Goal: Check status: Check status

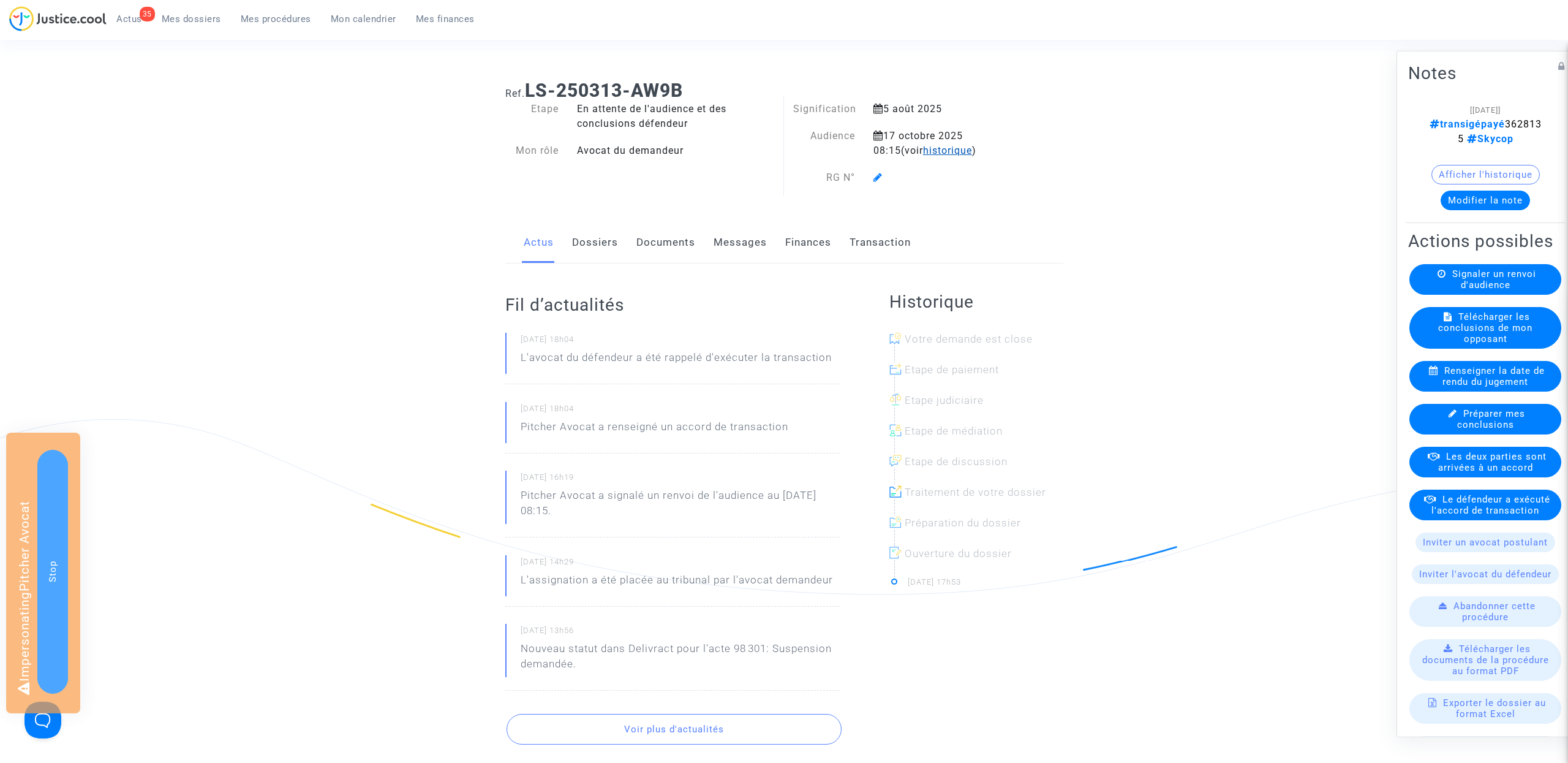
click at [938, 155] on span "historique" at bounding box center [948, 150] width 49 height 12
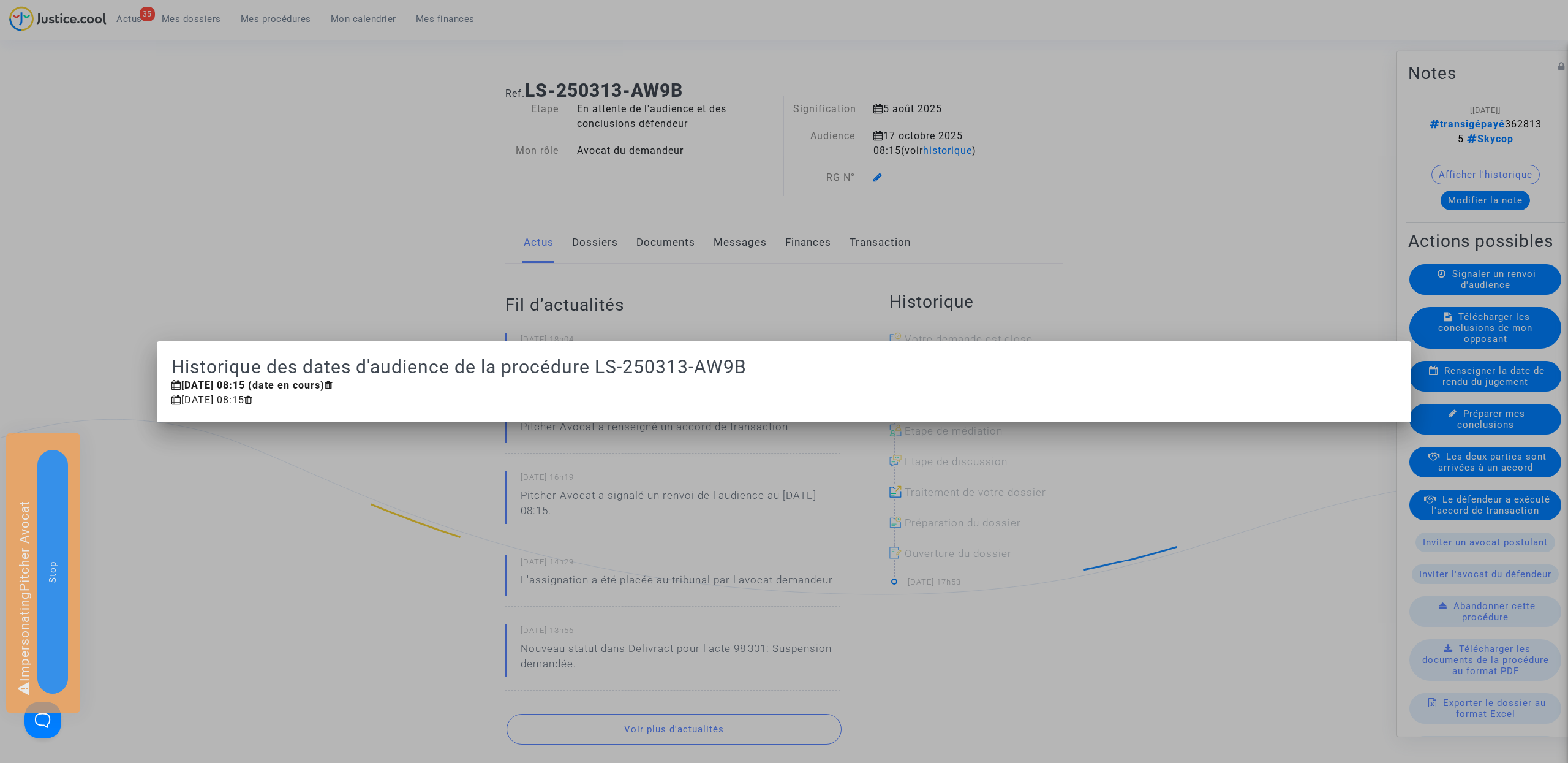
click at [439, 173] on div at bounding box center [784, 382] width 1568 height 763
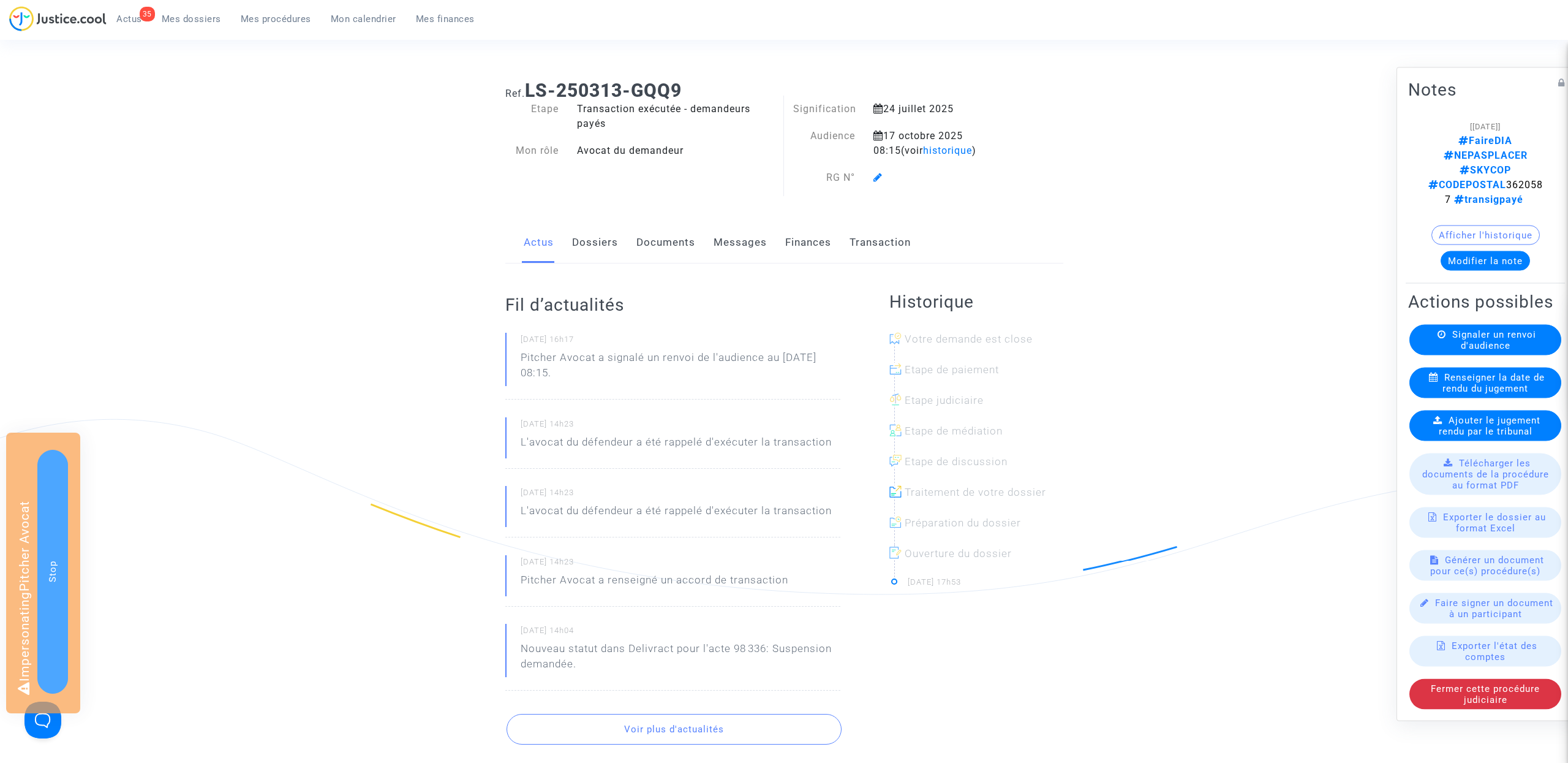
click at [801, 241] on link "Finances" at bounding box center [809, 242] width 46 height 41
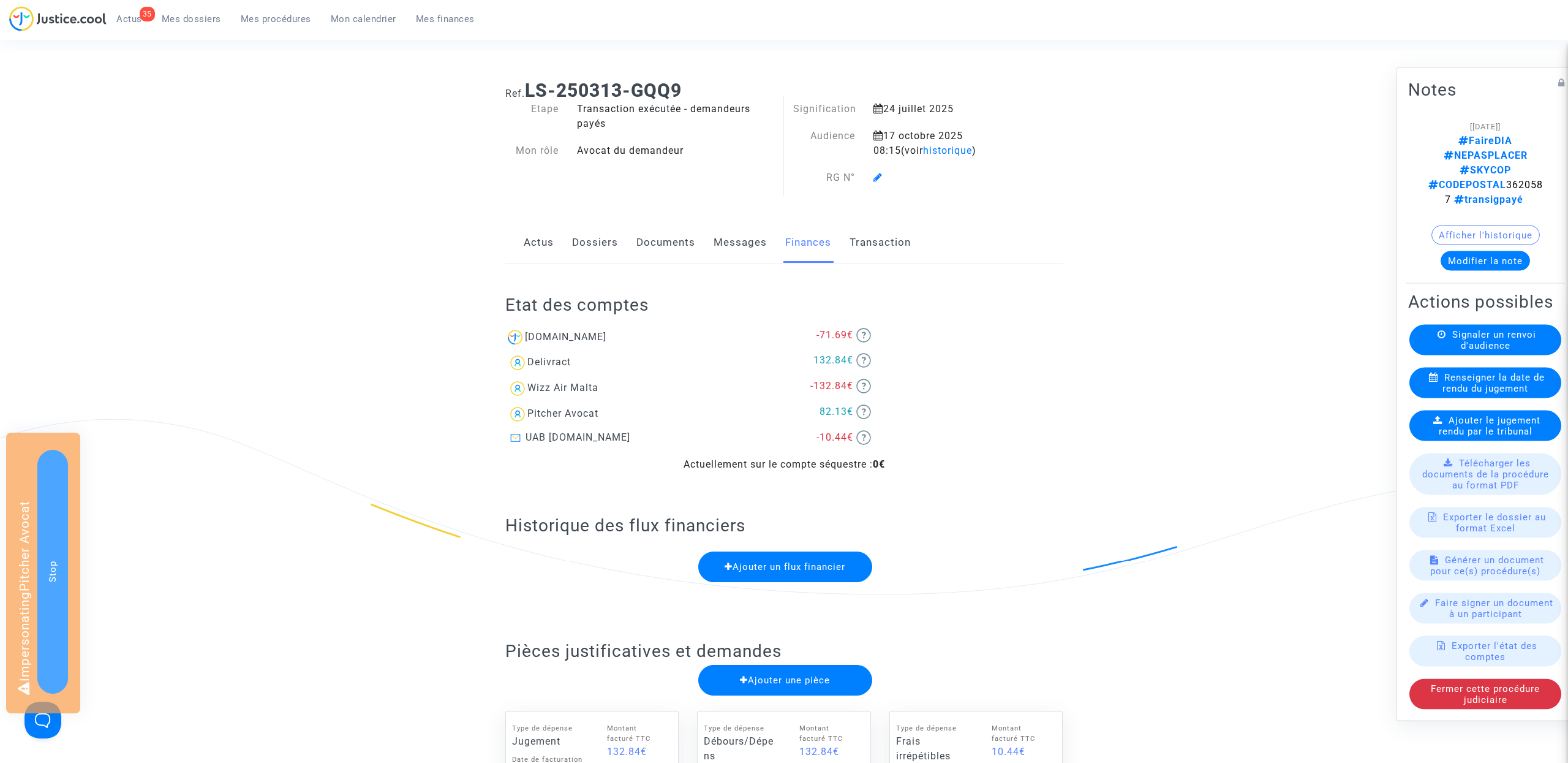
click at [899, 241] on link "Transaction" at bounding box center [880, 242] width 61 height 41
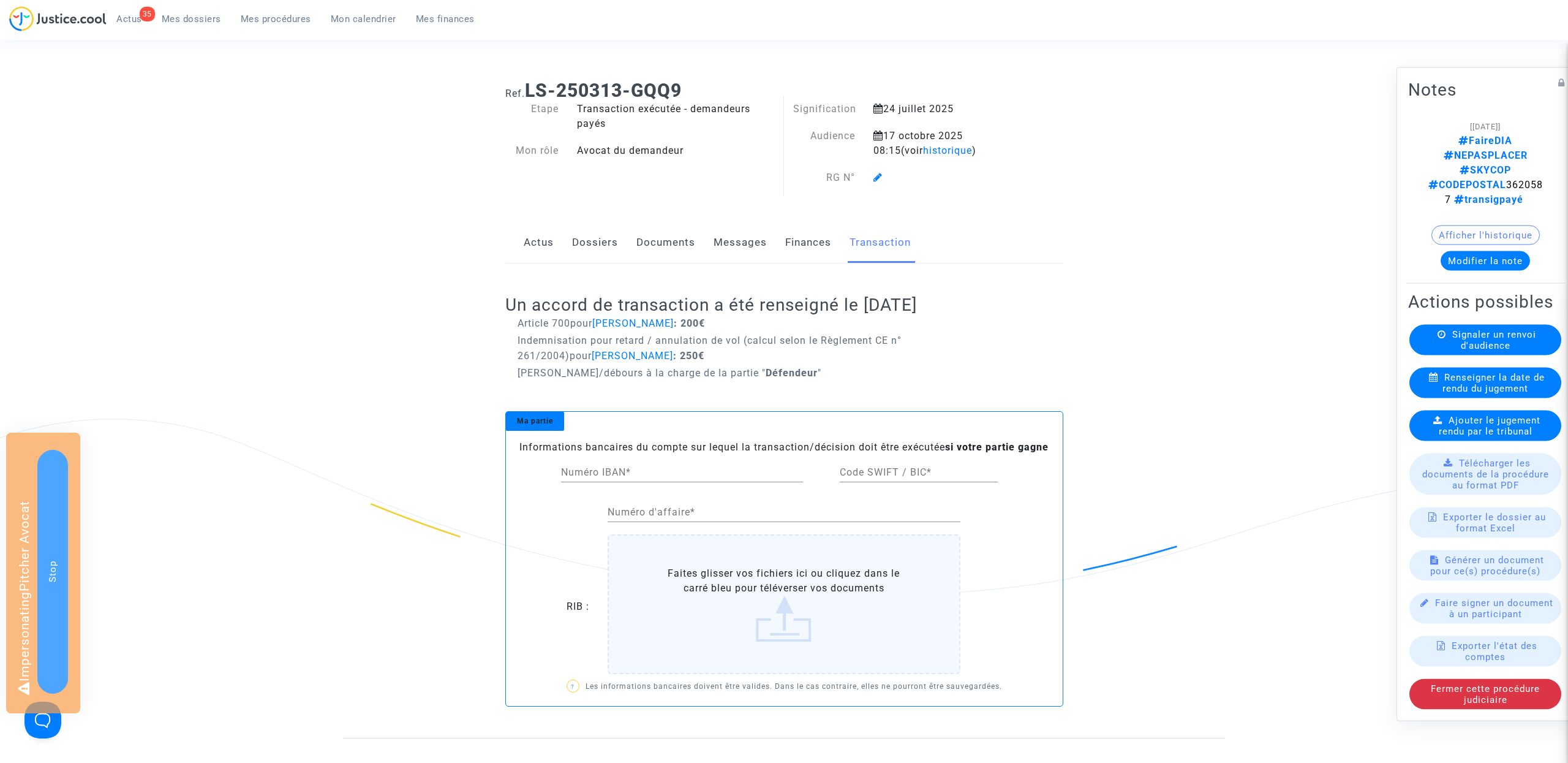
click at [536, 244] on link "Actus" at bounding box center [539, 242] width 30 height 41
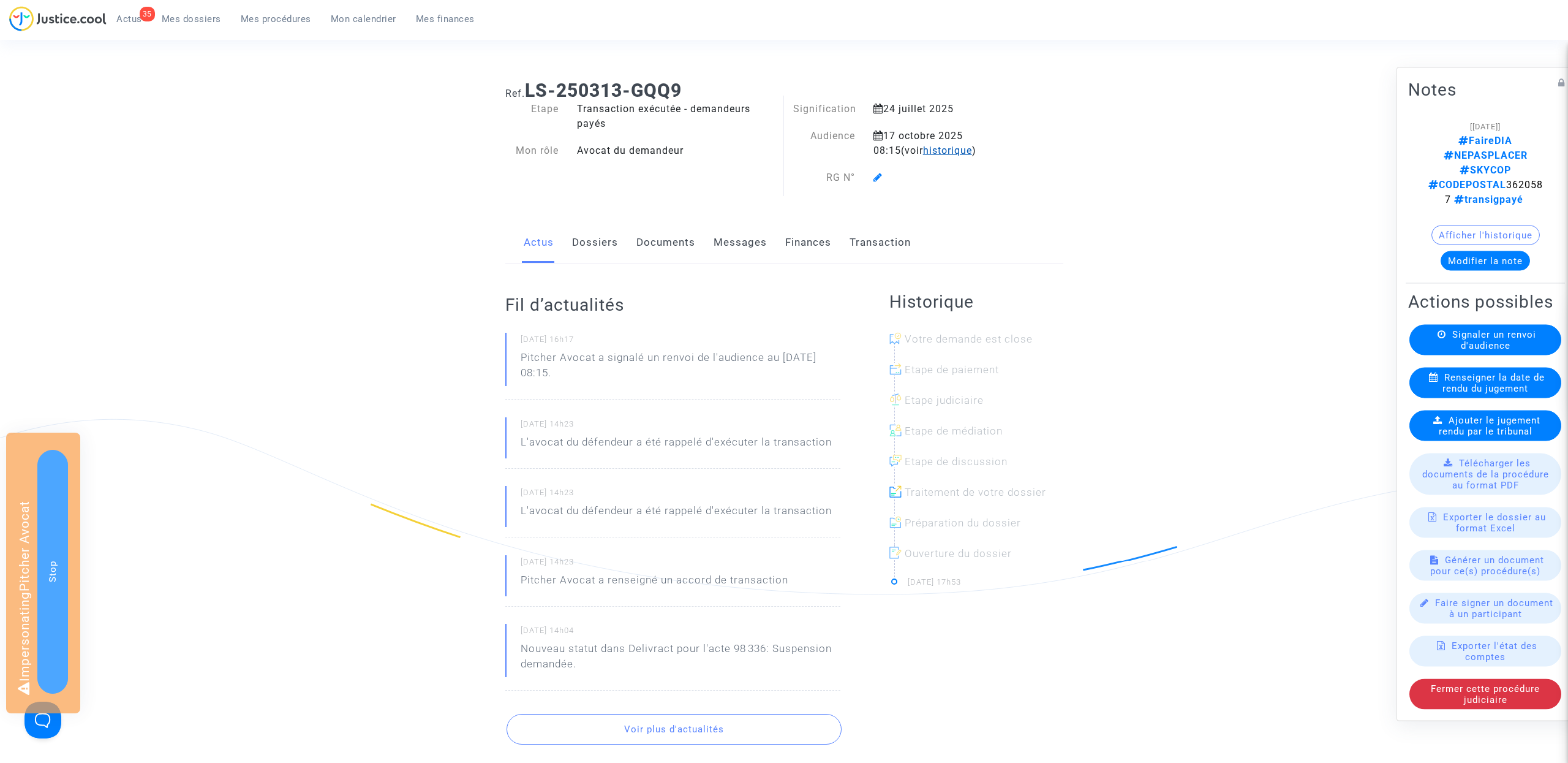
click at [932, 150] on span "historique" at bounding box center [948, 150] width 49 height 12
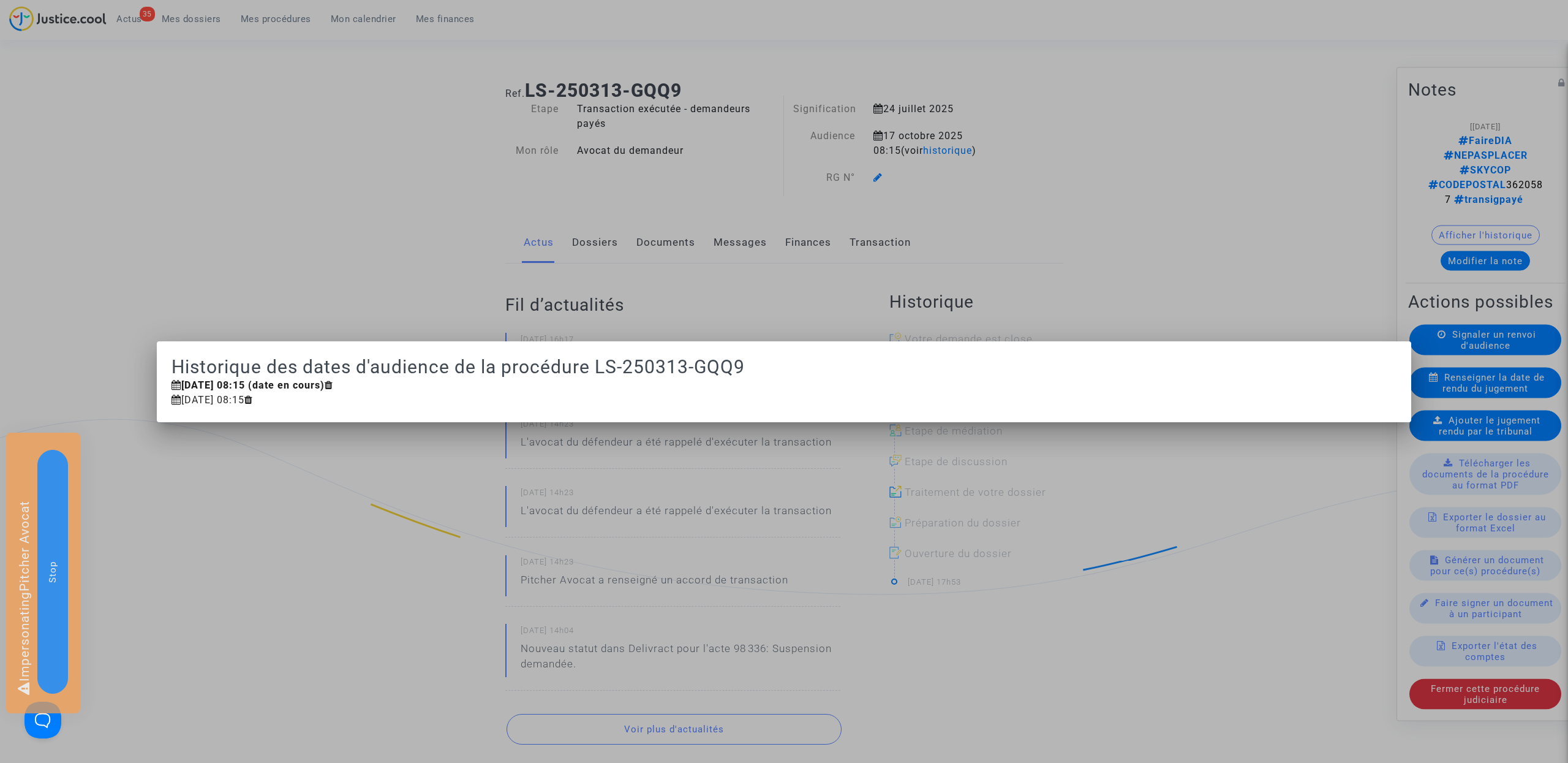
click at [1154, 198] on div at bounding box center [784, 382] width 1568 height 763
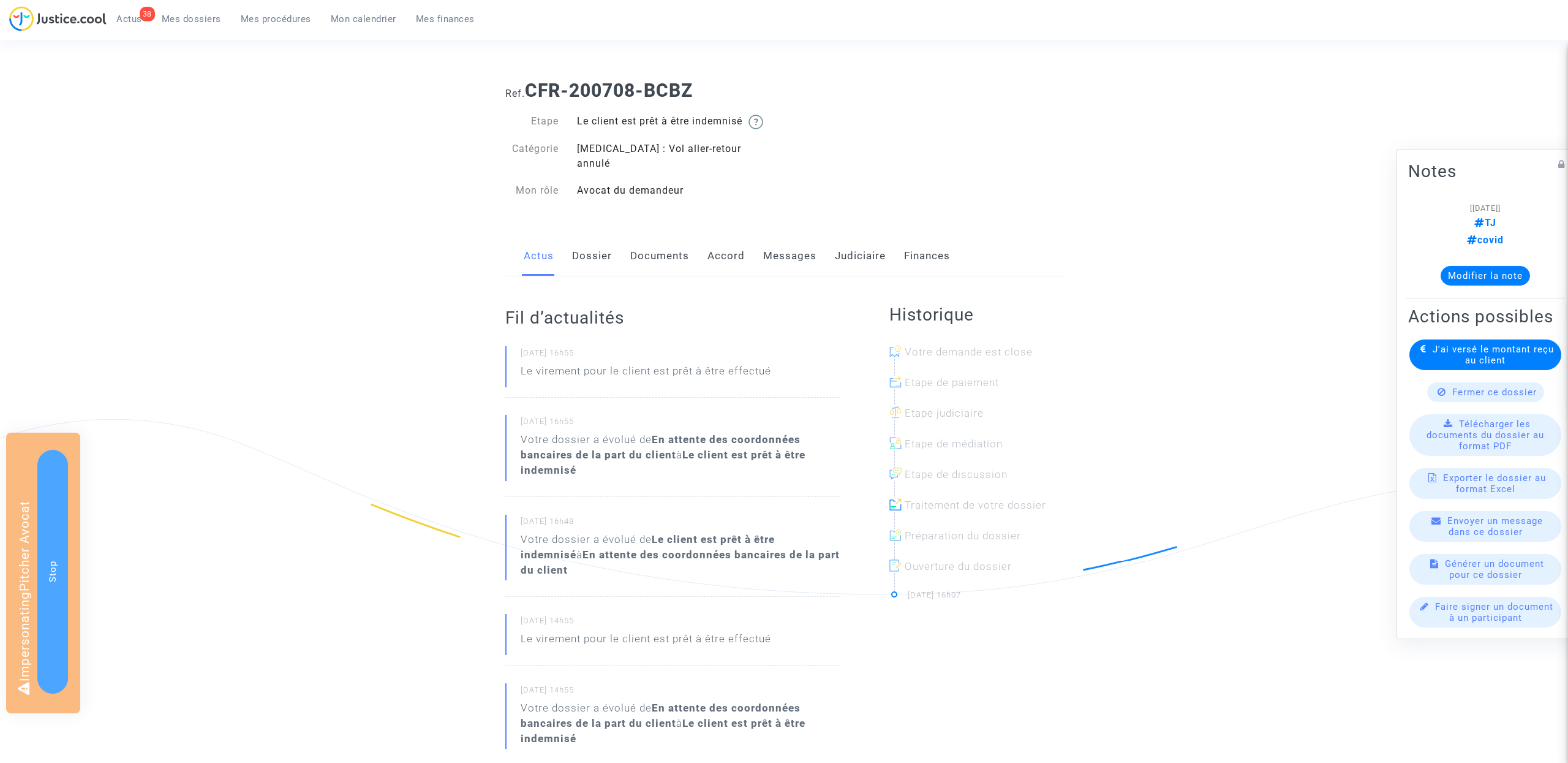
click at [578, 258] on link "Dossier" at bounding box center [592, 256] width 40 height 41
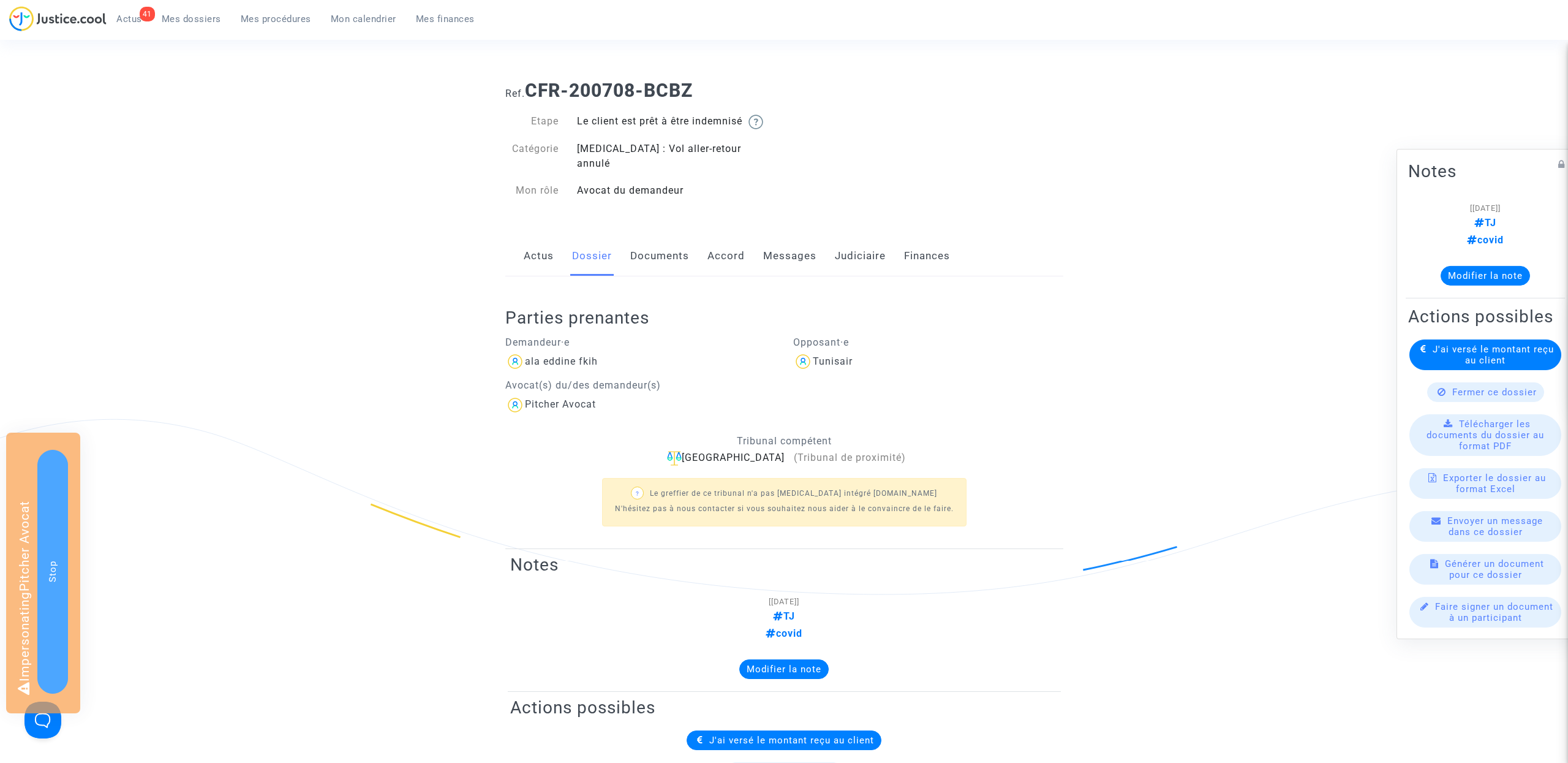
click at [670, 240] on link "Documents" at bounding box center [660, 256] width 59 height 41
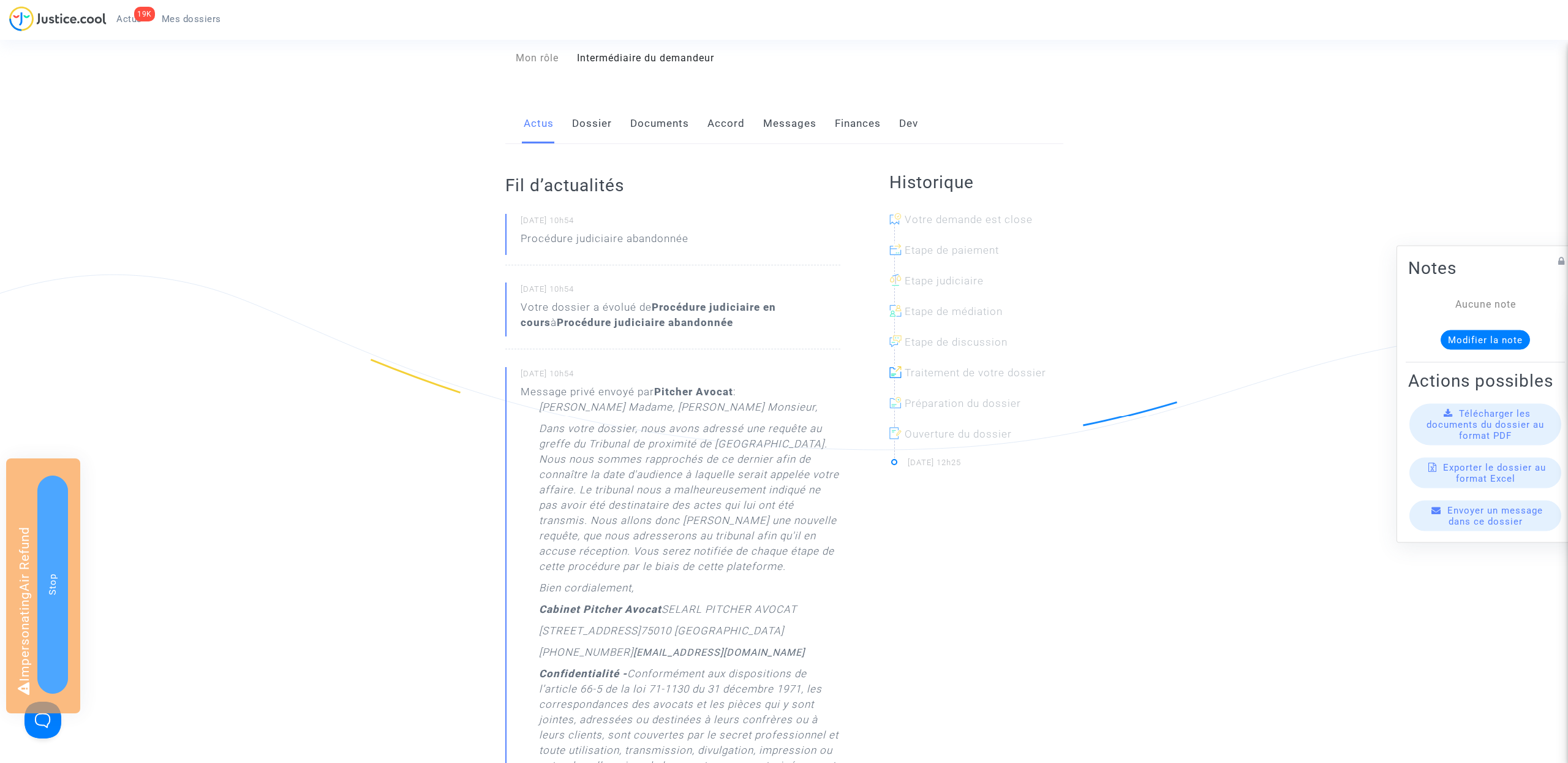
scroll to position [227, 0]
